Goal: Use online tool/utility: Utilize a website feature to perform a specific function

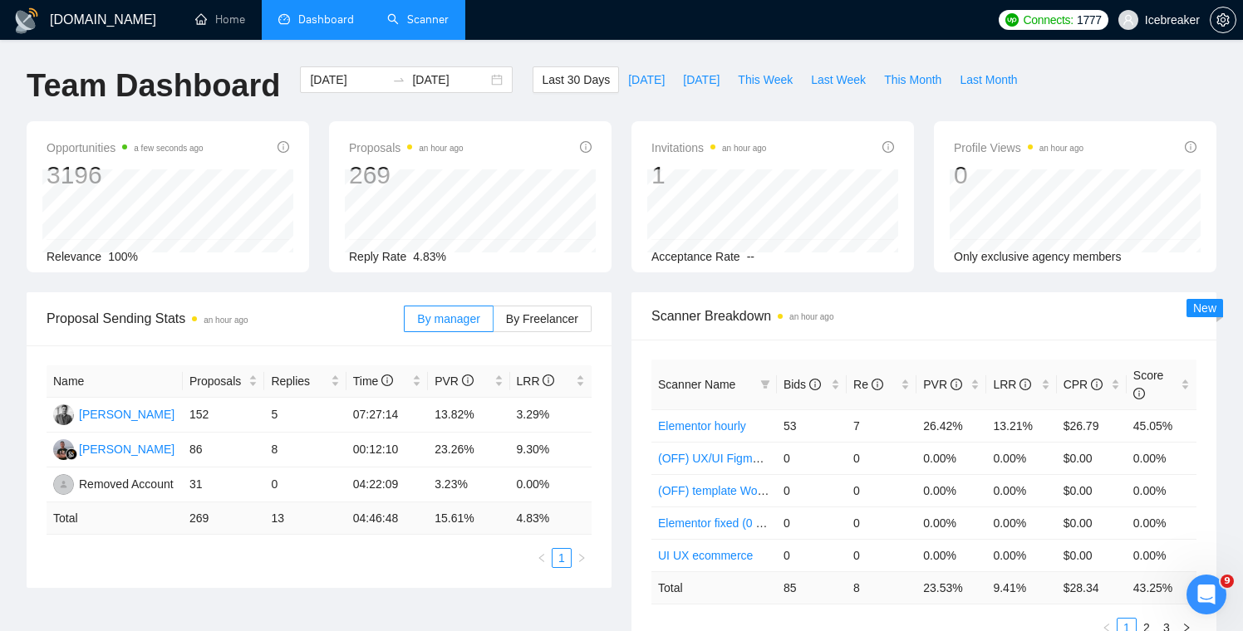
click at [403, 25] on link "Scanner" at bounding box center [417, 19] width 61 height 14
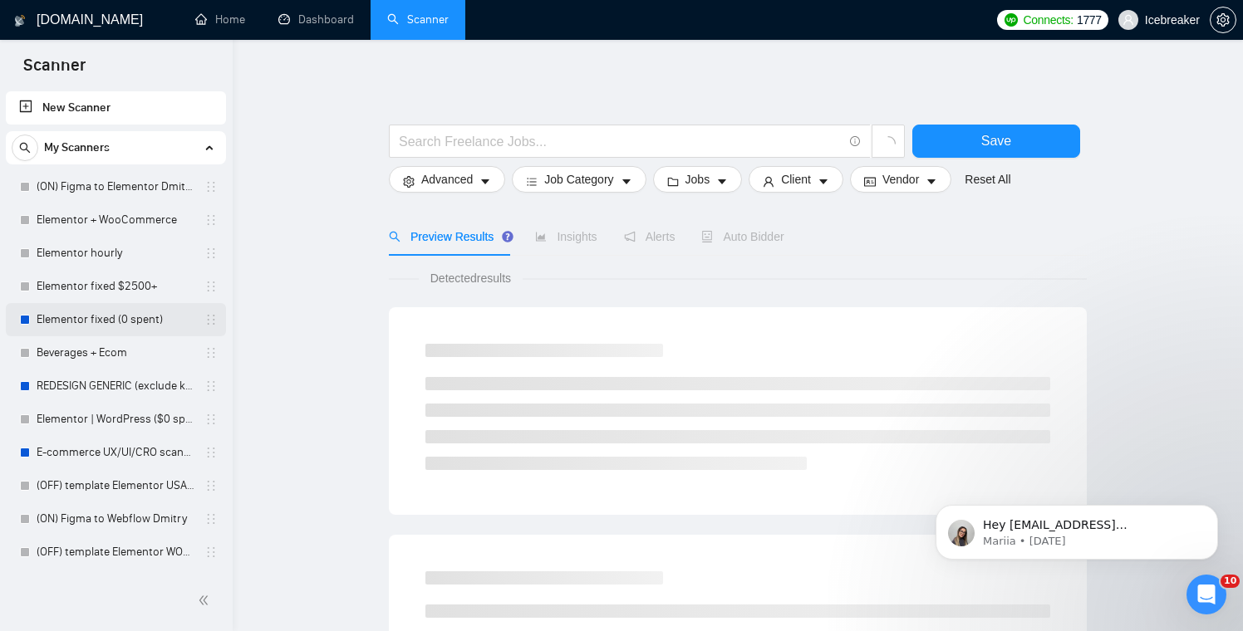
click at [106, 317] on link "Elementor fixed (0 spent)" at bounding box center [116, 319] width 158 height 33
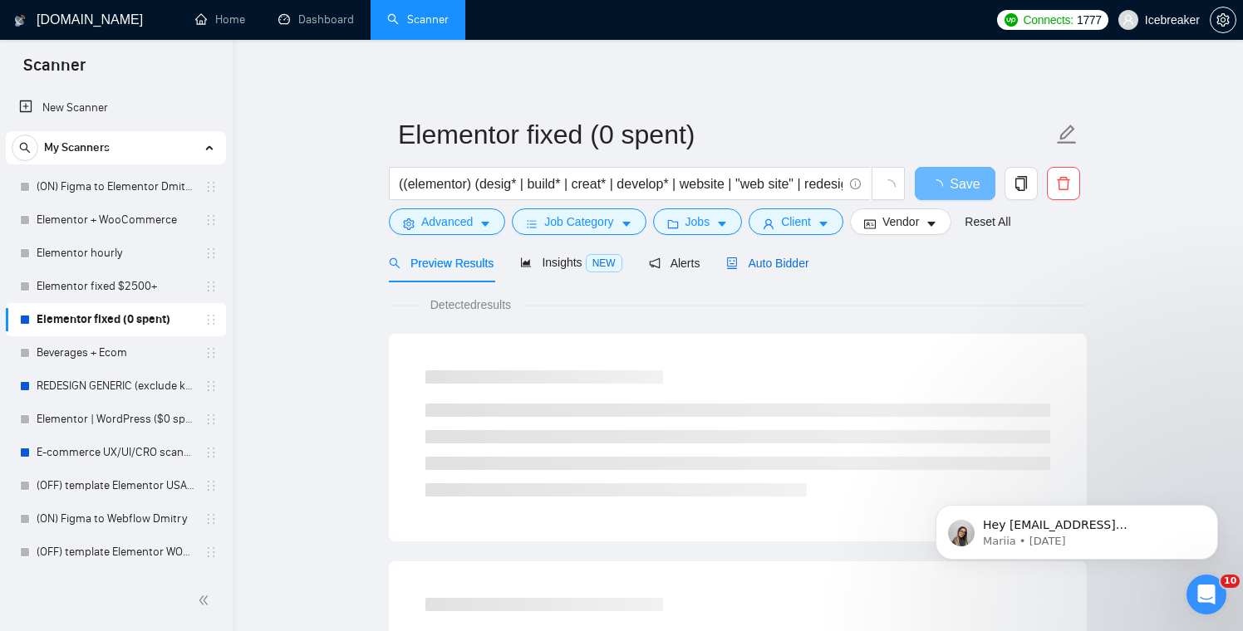
click at [751, 255] on div "Auto Bidder" at bounding box center [767, 263] width 82 height 18
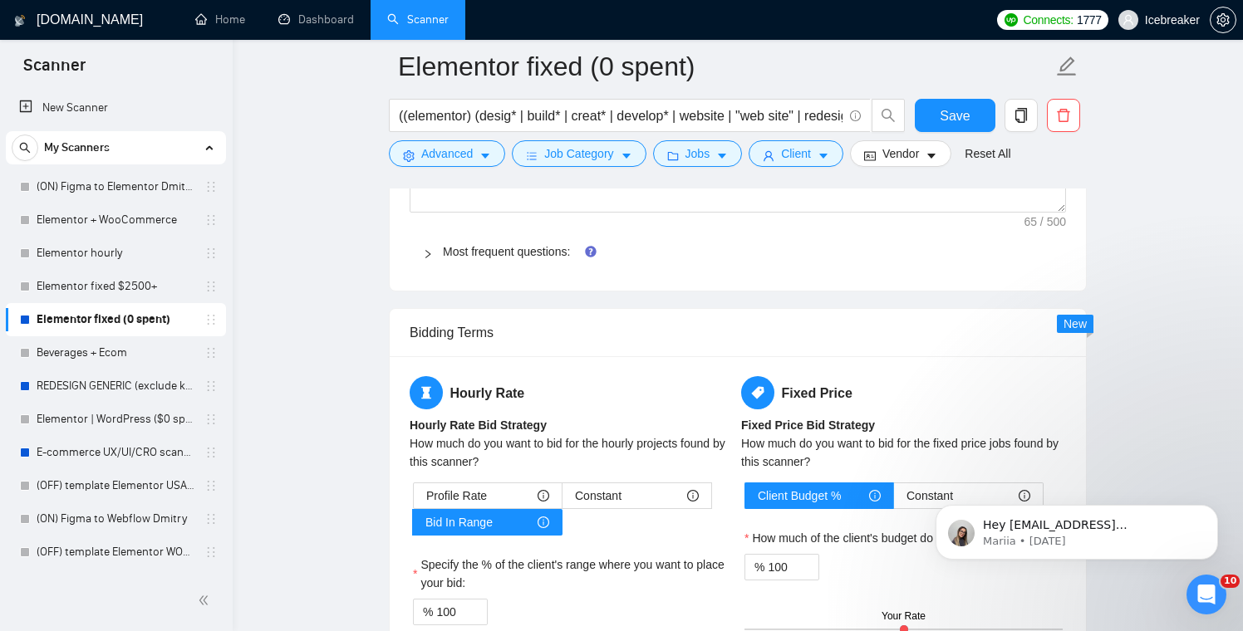
scroll to position [1730, 0]
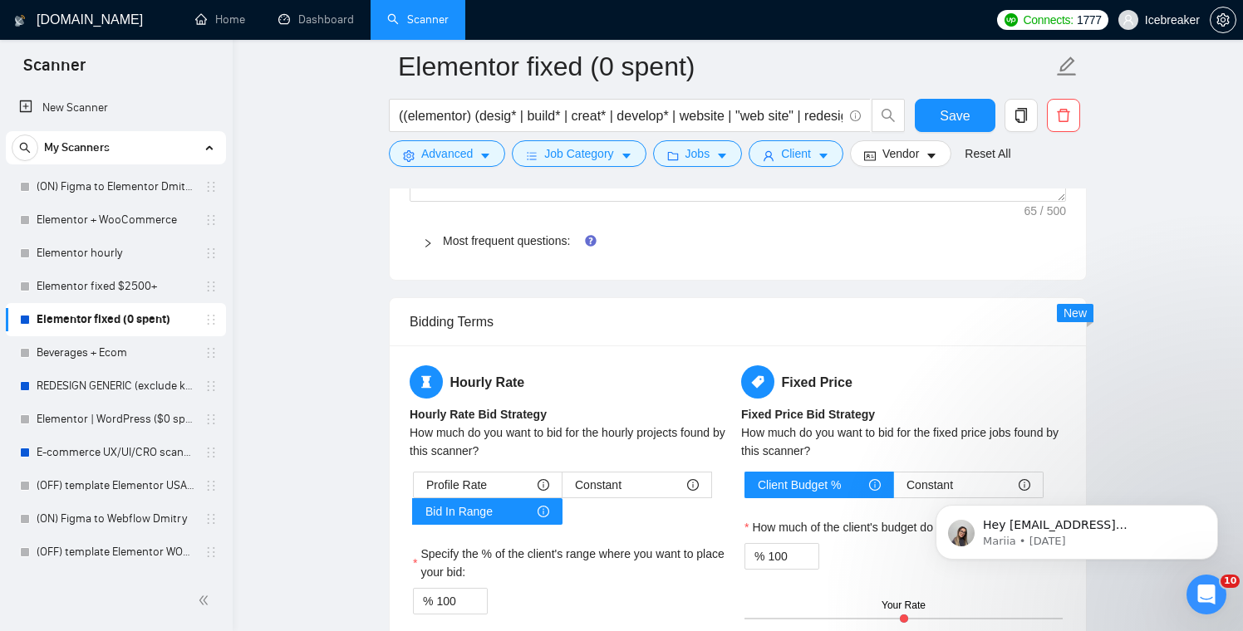
click at [647, 251] on div "Most frequent questions:" at bounding box center [738, 241] width 656 height 38
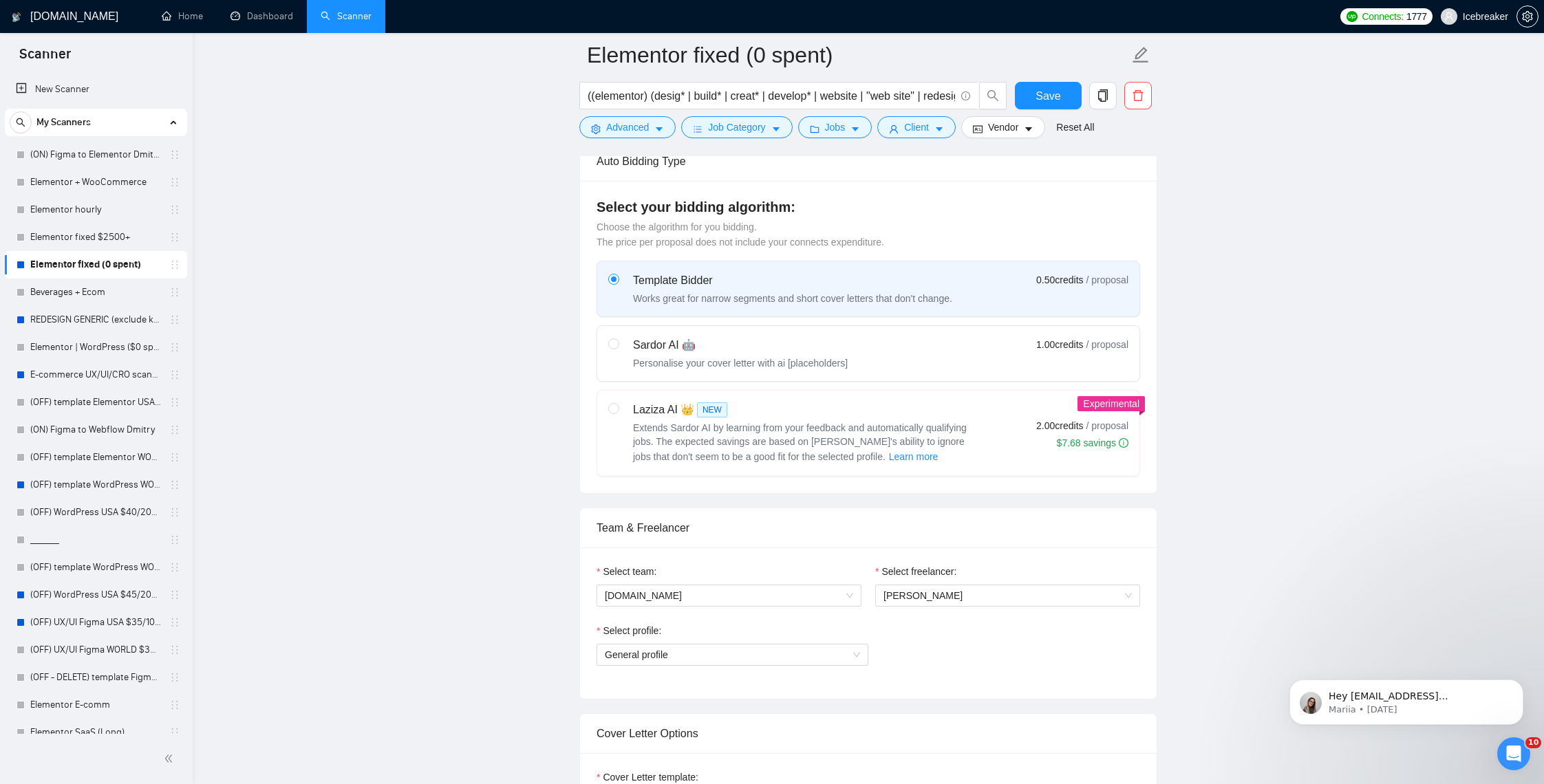
scroll to position [151, 0]
